Goal: Information Seeking & Learning: Learn about a topic

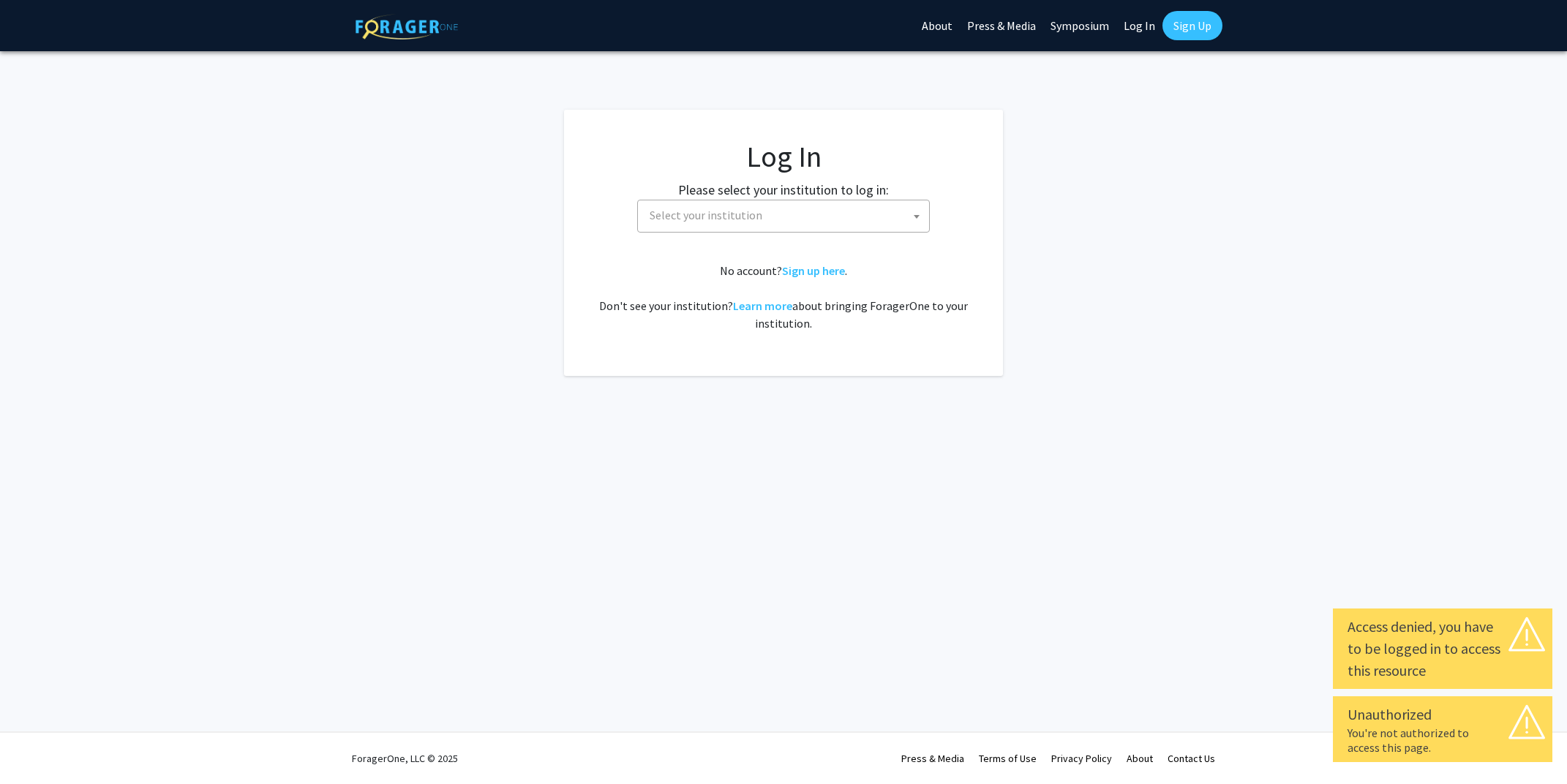
select select
click at [796, 212] on span "Select your institution" at bounding box center [786, 215] width 285 height 30
type input "emory"
select select "12"
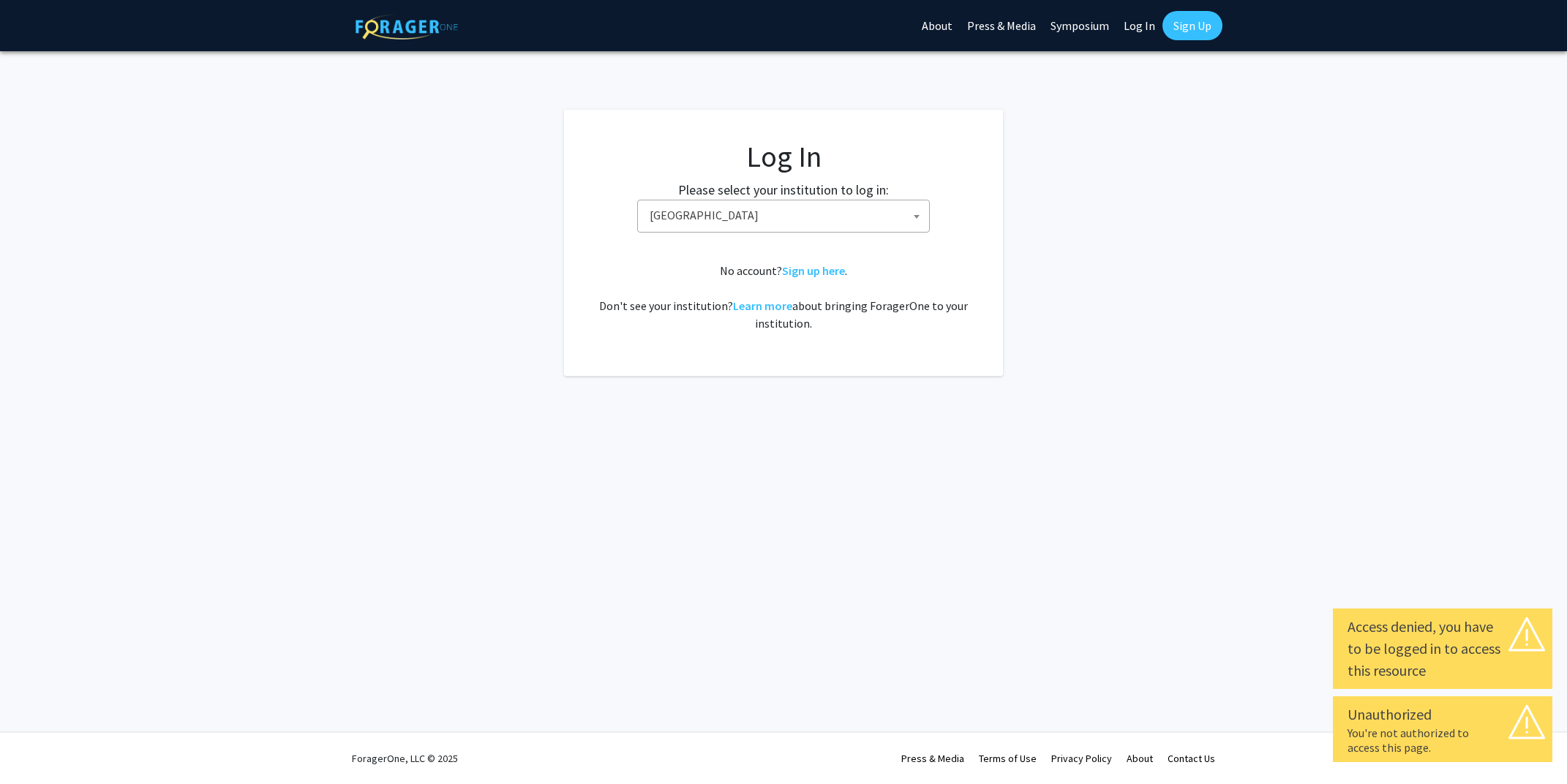
scroll to position [0, 0]
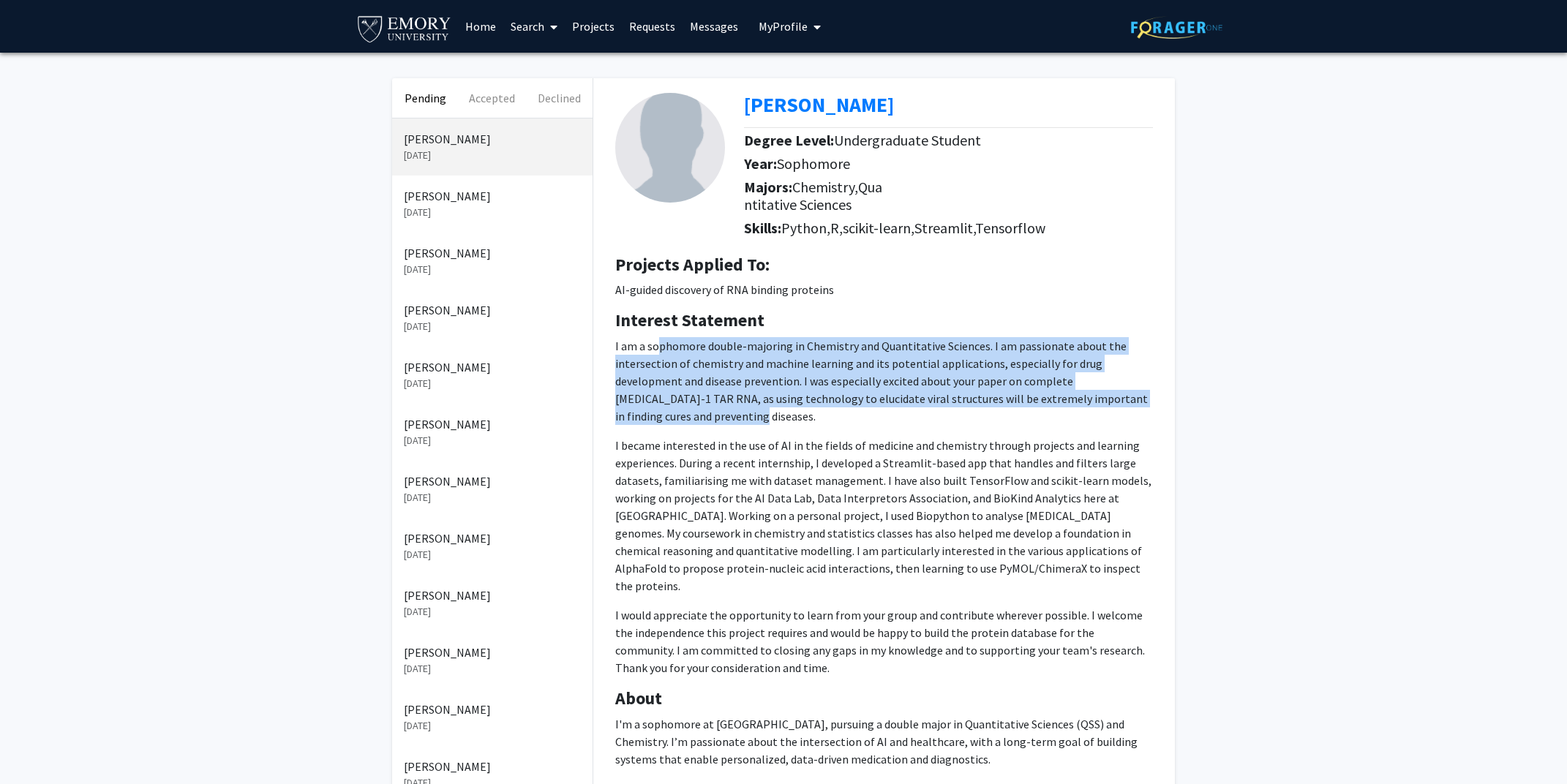
drag, startPoint x: 656, startPoint y: 339, endPoint x: 1172, endPoint y: 403, distance: 520.0
click at [1172, 403] on div "Shourya Soni Degree Level: Undergraduate Student Year: Sophomore Majors: Chemis…" at bounding box center [884, 478] width 581 height 801
